Goal: Task Accomplishment & Management: Complete application form

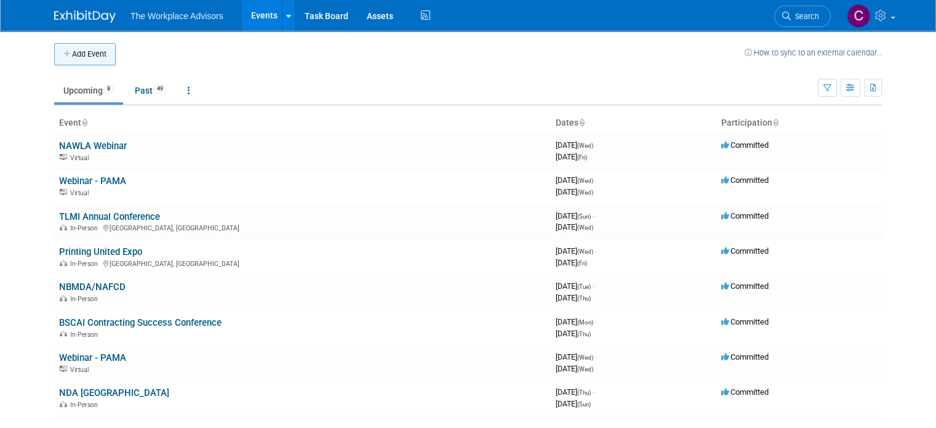
click at [80, 55] on button "Add Event" at bounding box center [85, 54] width 62 height 22
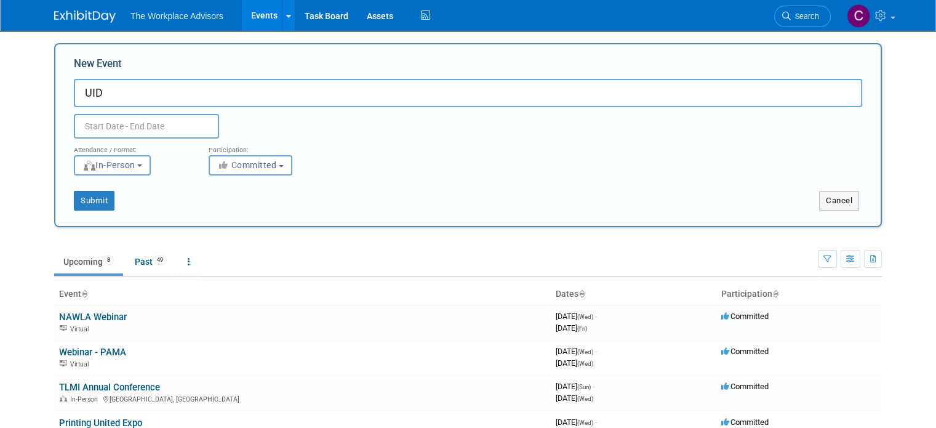
type input "UID"
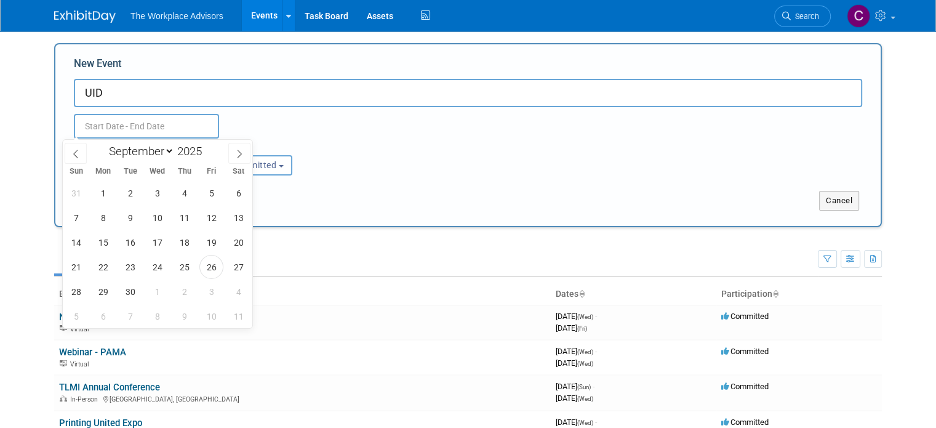
click at [126, 119] on input "text" at bounding box center [146, 126] width 145 height 25
click at [239, 148] on span at bounding box center [239, 153] width 22 height 21
select select "11"
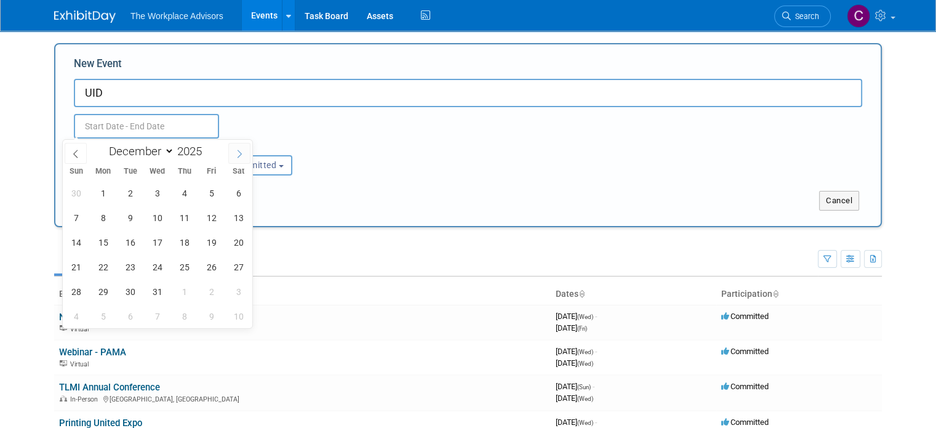
click at [239, 148] on span at bounding box center [239, 153] width 22 height 21
type input "2026"
click at [239, 148] on span at bounding box center [239, 153] width 22 height 21
select select "2"
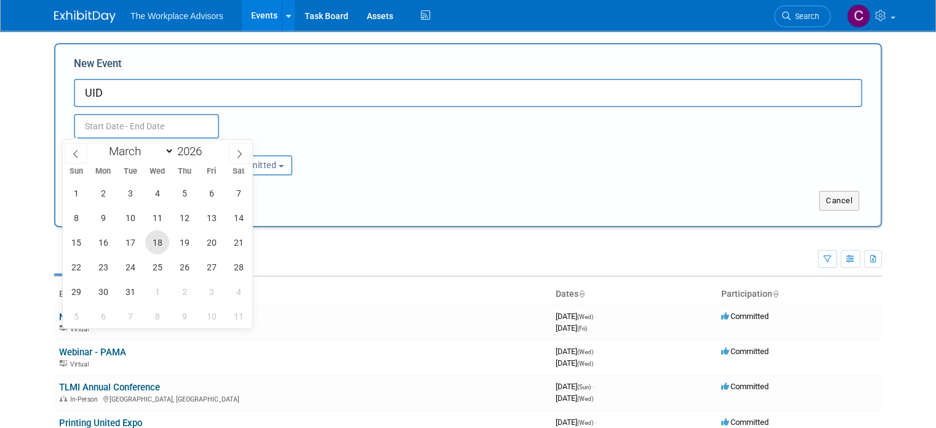
click at [161, 242] on span "18" at bounding box center [157, 242] width 24 height 24
click at [180, 242] on span "19" at bounding box center [184, 242] width 24 height 24
type input "[DATE] to [DATE]"
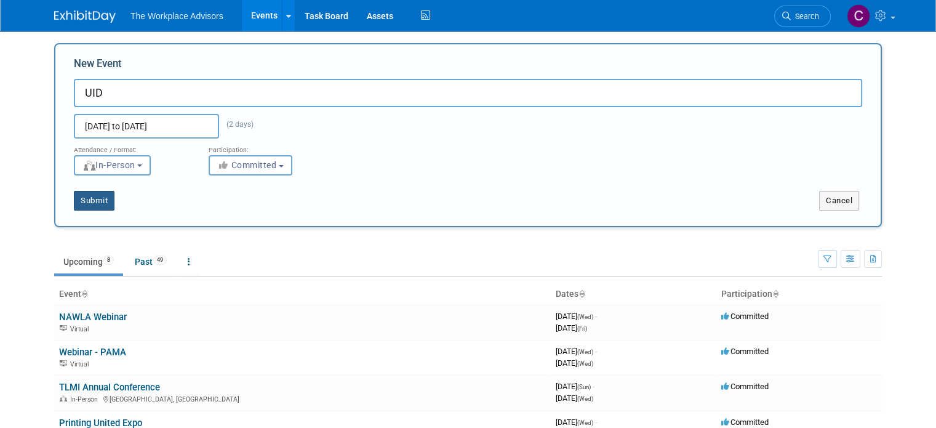
click at [79, 202] on button "Submit" at bounding box center [94, 201] width 41 height 20
type input "UID"
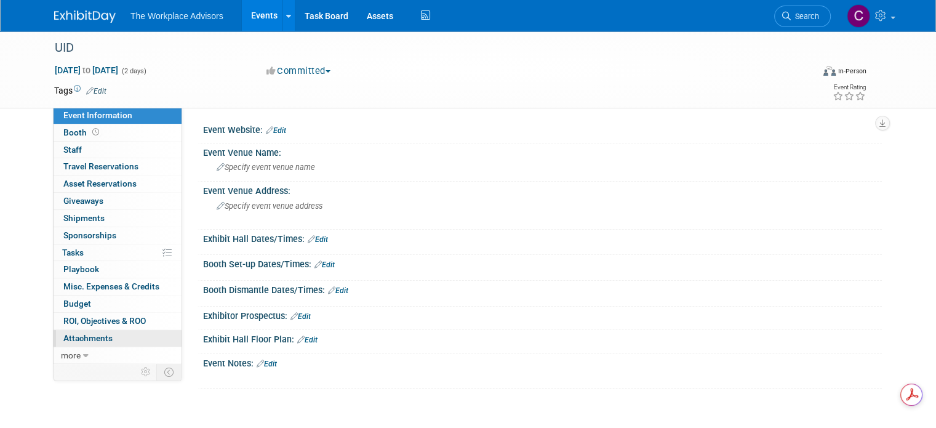
click at [87, 340] on span "Attachments 0" at bounding box center [87, 338] width 49 height 10
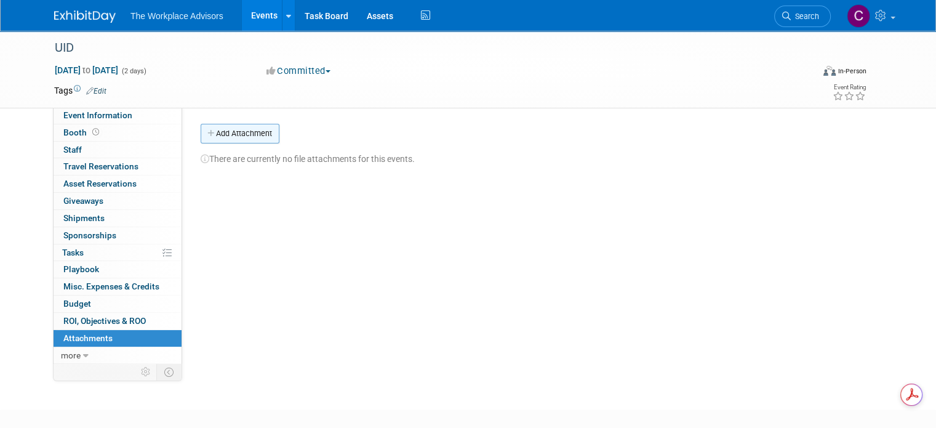
click at [229, 130] on button "Add Attachment" at bounding box center [240, 134] width 79 height 20
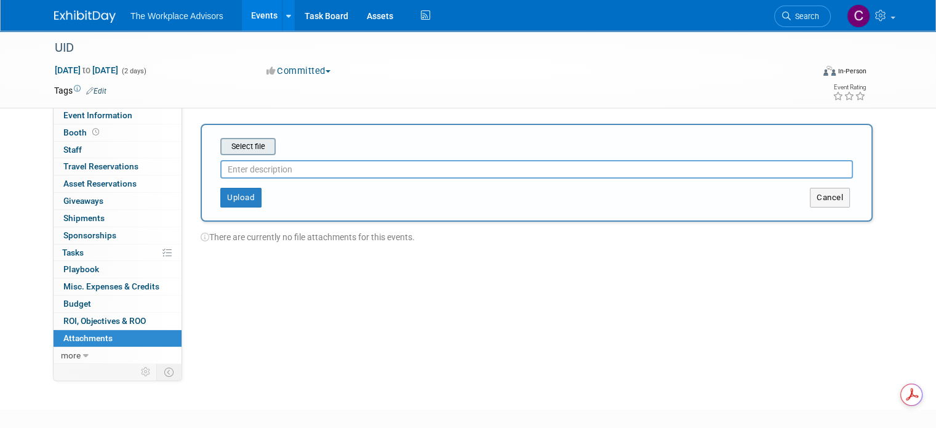
click at [231, 146] on input "file" at bounding box center [201, 146] width 146 height 15
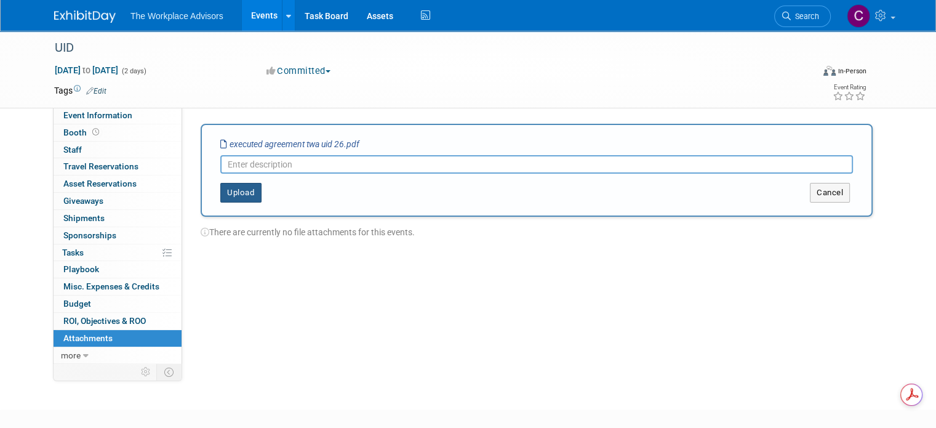
click at [233, 191] on button "Upload" at bounding box center [240, 193] width 41 height 20
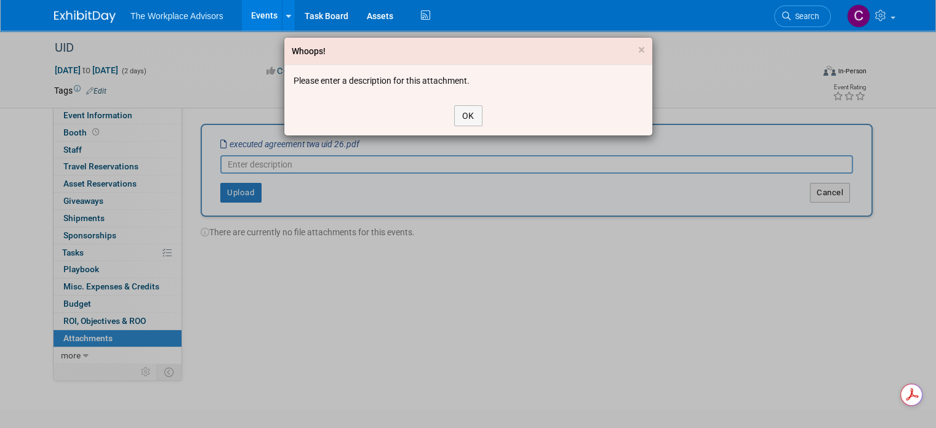
click at [308, 159] on div "Whoops! × Please enter a description for this attachment. OK" at bounding box center [468, 214] width 936 height 428
click at [466, 110] on button "OK" at bounding box center [468, 115] width 28 height 21
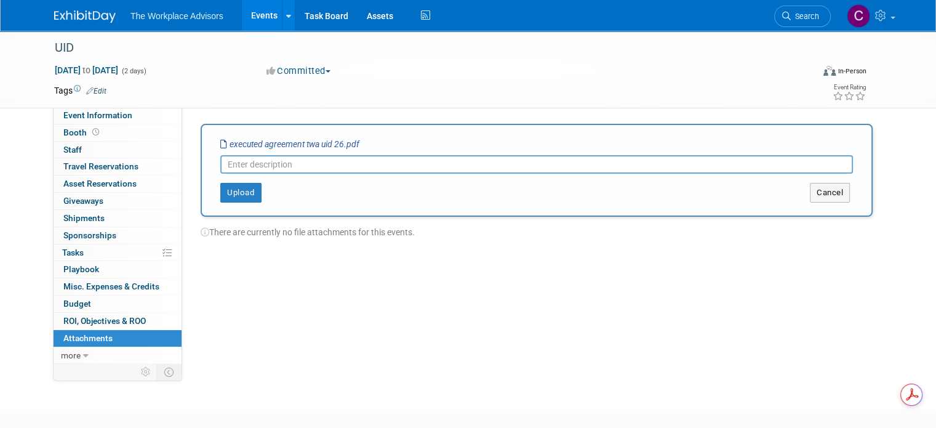
click at [358, 164] on input "text" at bounding box center [536, 164] width 633 height 18
type input "Executed Agreement"
click at [234, 189] on button "Upload" at bounding box center [240, 193] width 41 height 20
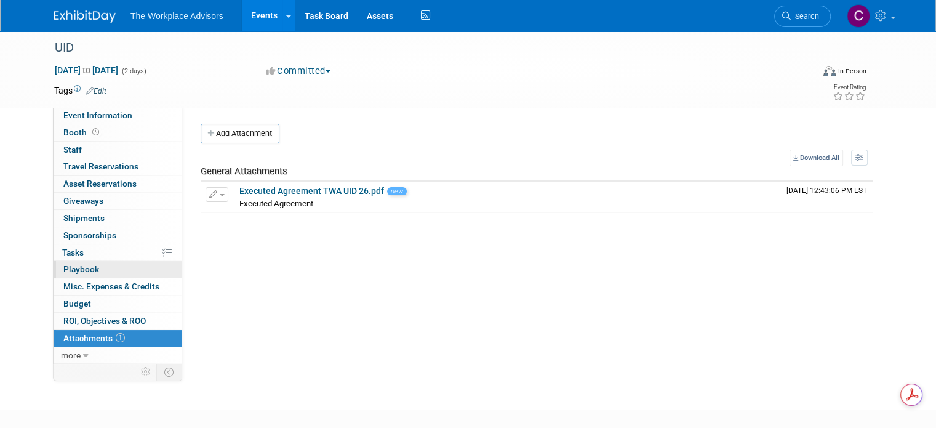
click at [81, 274] on link "0 Playbook 0" at bounding box center [118, 269] width 128 height 17
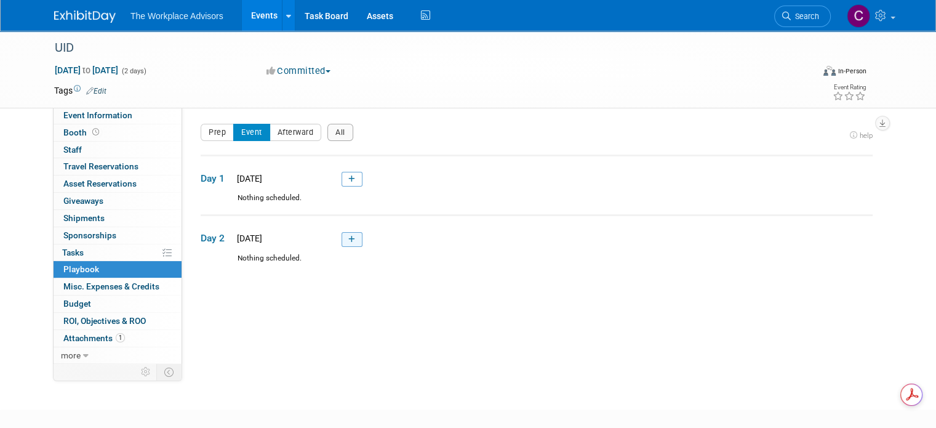
click at [342, 238] on link at bounding box center [352, 239] width 21 height 15
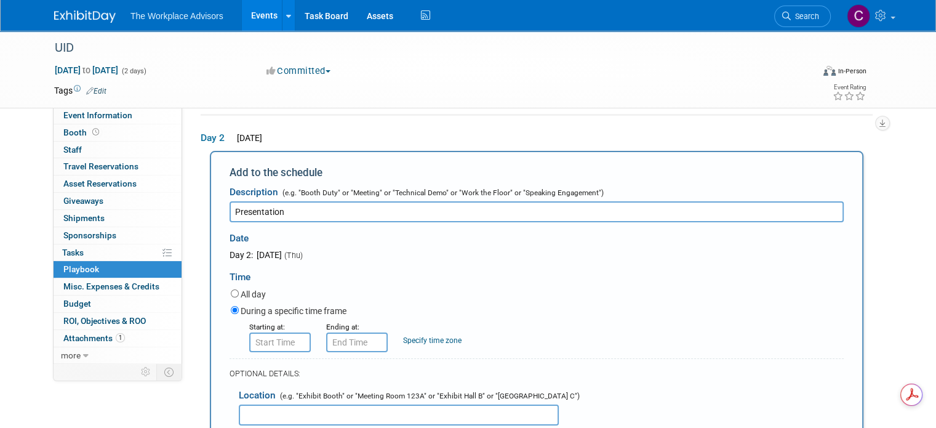
type input "Presentation"
click at [268, 334] on input "8:00 AM" at bounding box center [280, 342] width 62 height 20
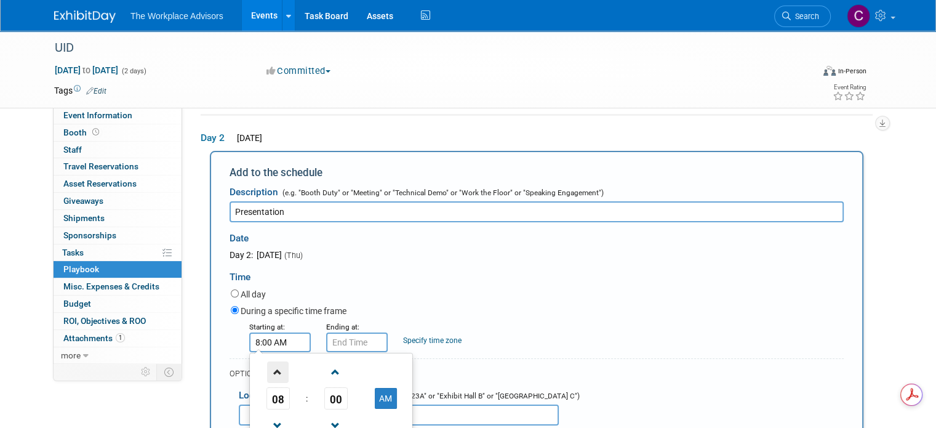
click at [270, 375] on span at bounding box center [278, 372] width 22 height 22
type input "9:00 AM"
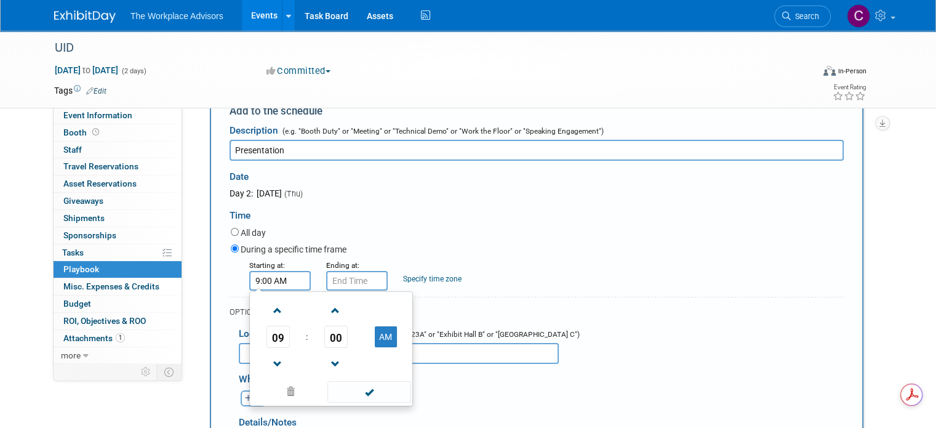
scroll to position [222, 0]
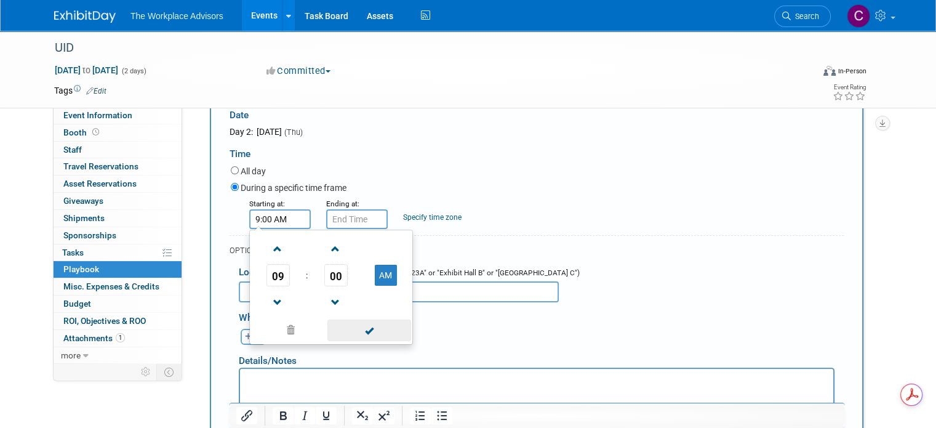
click at [359, 327] on span at bounding box center [368, 330] width 83 height 22
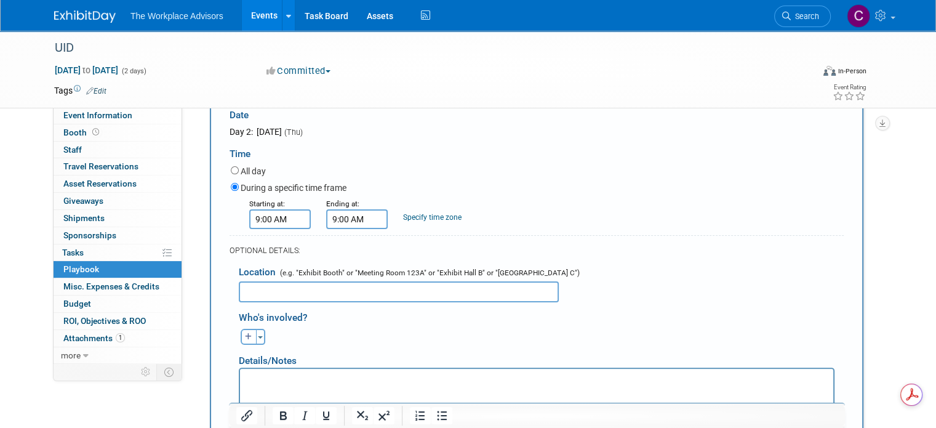
click at [346, 214] on input "9:00 AM" at bounding box center [357, 219] width 62 height 20
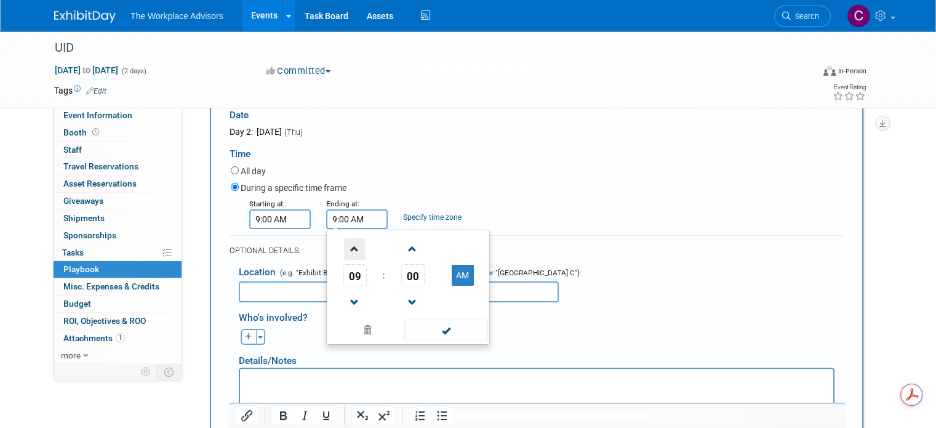
click at [344, 246] on span at bounding box center [355, 249] width 22 height 22
click at [404, 300] on span at bounding box center [413, 303] width 22 height 22
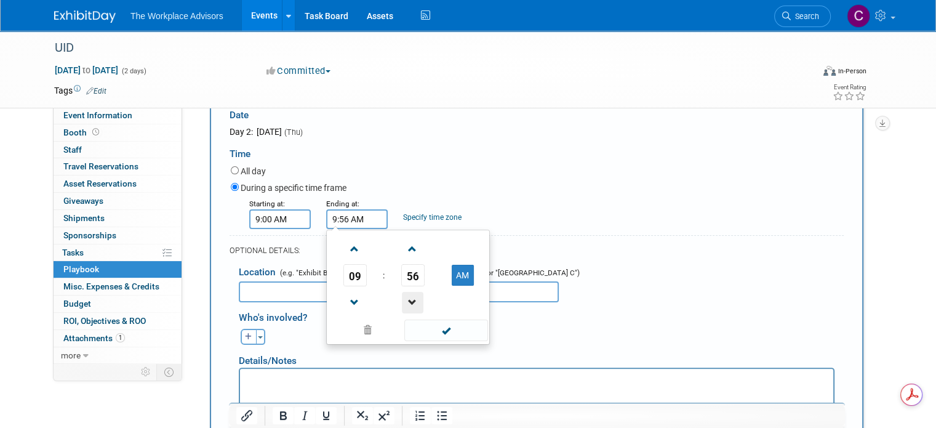
click at [404, 300] on span at bounding box center [413, 303] width 22 height 22
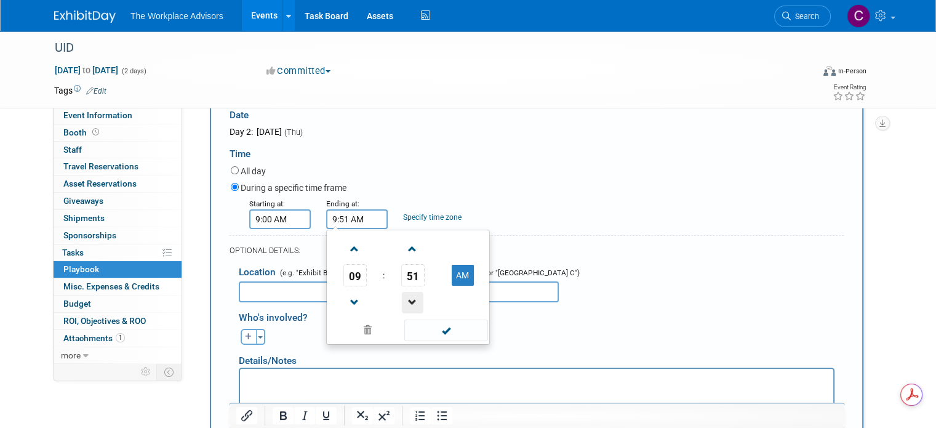
click at [404, 300] on span at bounding box center [413, 303] width 22 height 22
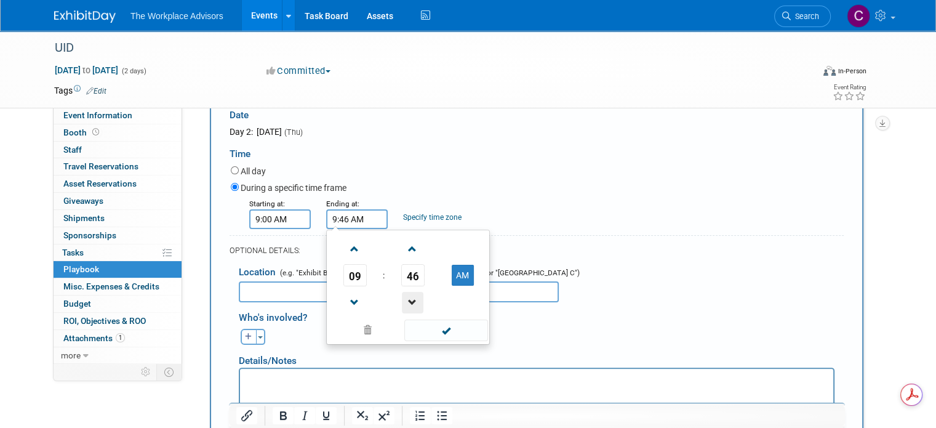
click at [404, 300] on span at bounding box center [413, 303] width 22 height 22
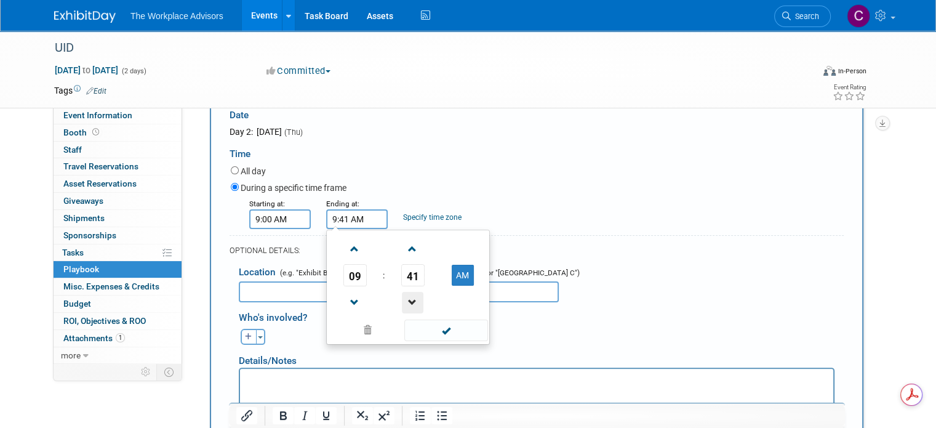
click at [404, 300] on span at bounding box center [413, 303] width 22 height 22
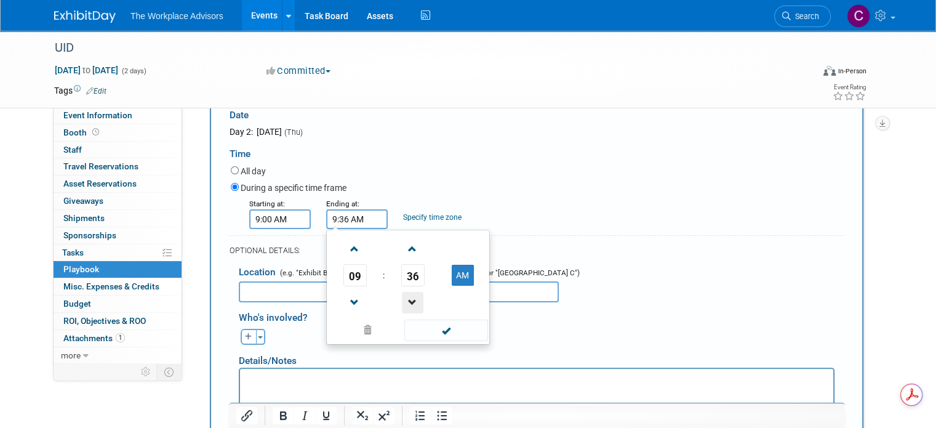
click at [404, 300] on span at bounding box center [413, 303] width 22 height 22
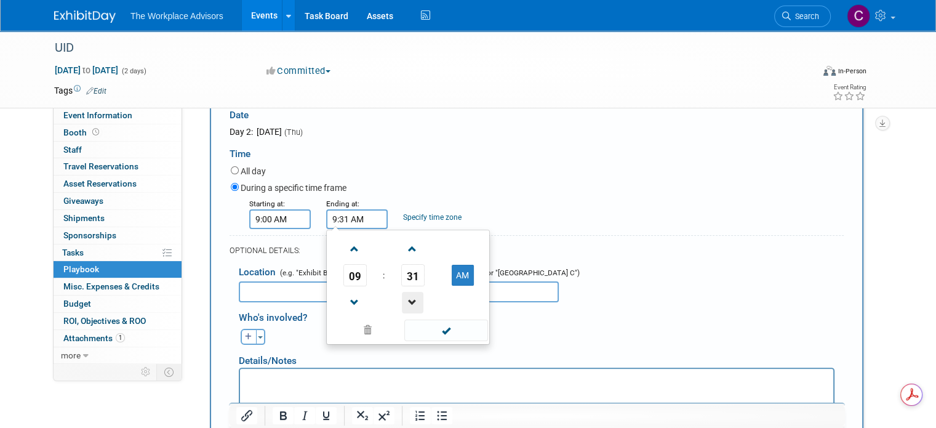
click at [404, 300] on span at bounding box center [413, 303] width 22 height 22
click at [455, 273] on button "AM" at bounding box center [463, 275] width 22 height 21
click at [350, 254] on span at bounding box center [355, 249] width 22 height 22
click at [452, 270] on button "PM" at bounding box center [463, 275] width 22 height 21
type input "10:30 AM"
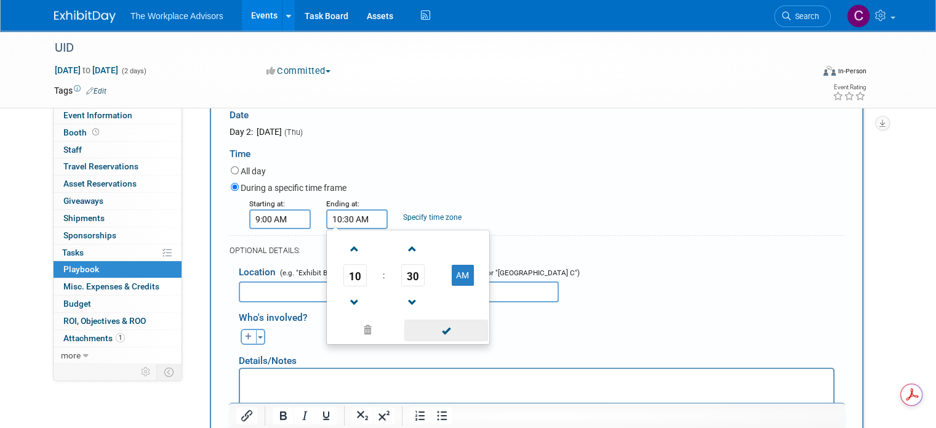
click at [448, 332] on span at bounding box center [445, 330] width 83 height 22
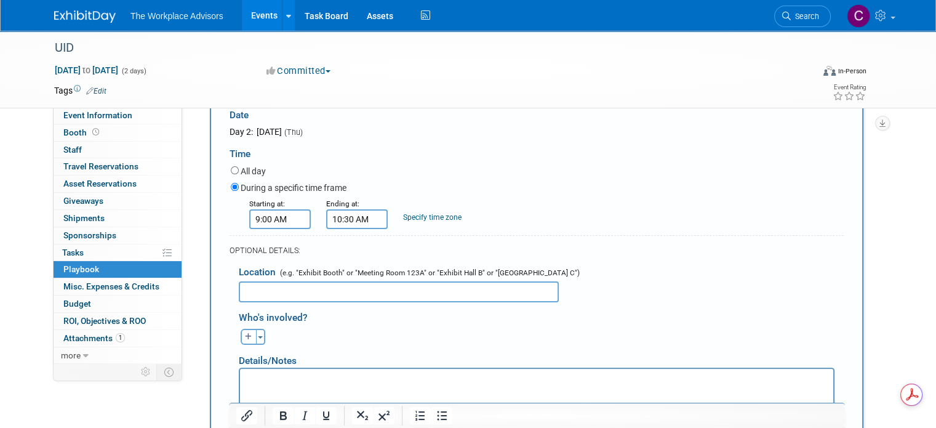
click at [421, 216] on link "Specify time zone" at bounding box center [432, 217] width 58 height 9
type input "Central"
click at [392, 291] on input "text" at bounding box center [399, 291] width 320 height 21
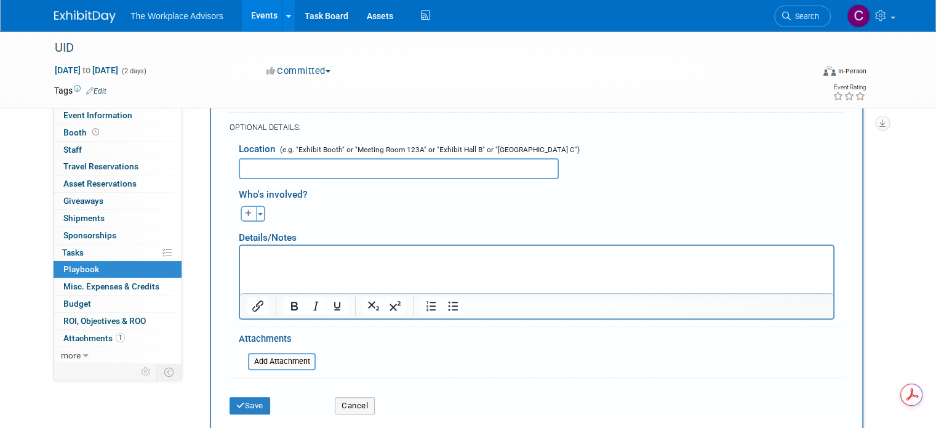
click at [288, 260] on p "Rich Text Area. Press ALT-0 for help." at bounding box center [536, 256] width 579 height 12
click at [289, 163] on input "text" at bounding box center [399, 168] width 320 height 21
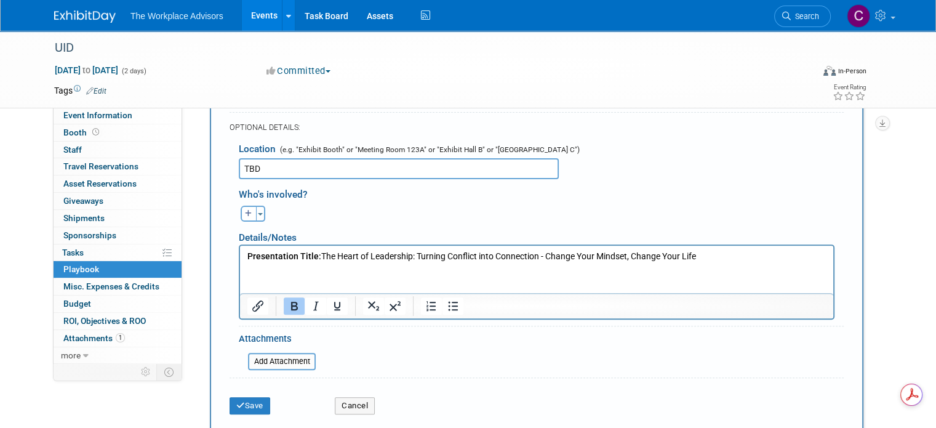
scroll to position [407, 0]
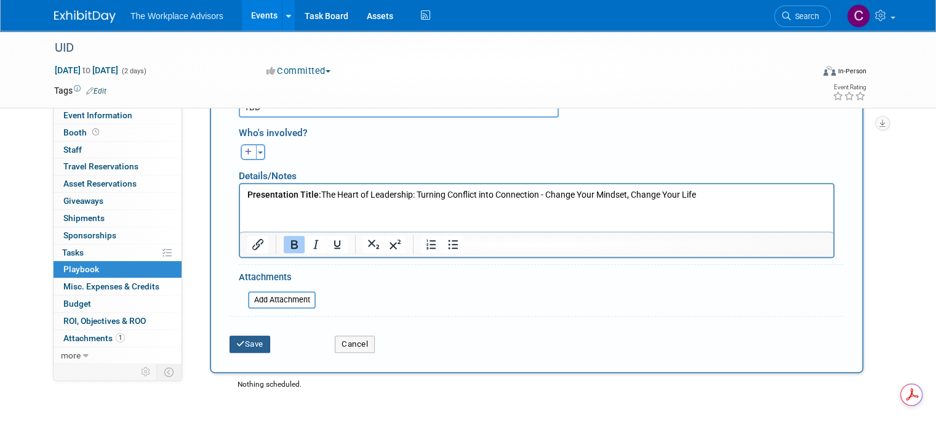
type input "TBD"
click at [242, 341] on button "Save" at bounding box center [250, 343] width 41 height 17
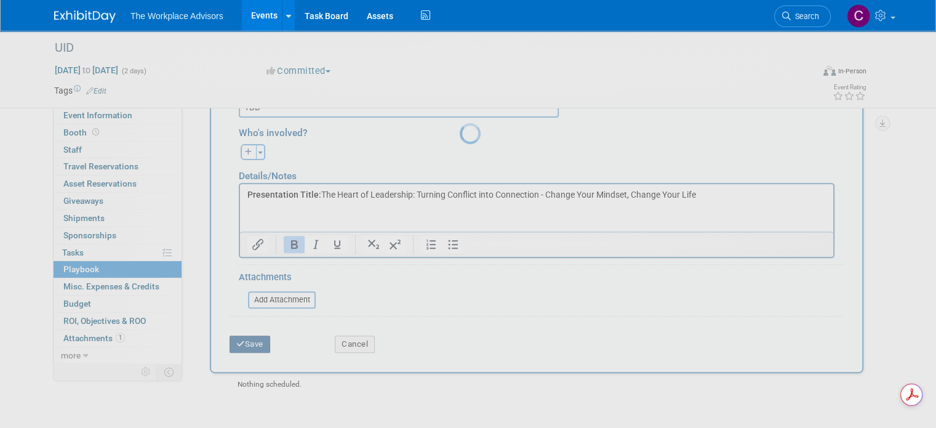
scroll to position [67, 0]
